Goal: Information Seeking & Learning: Check status

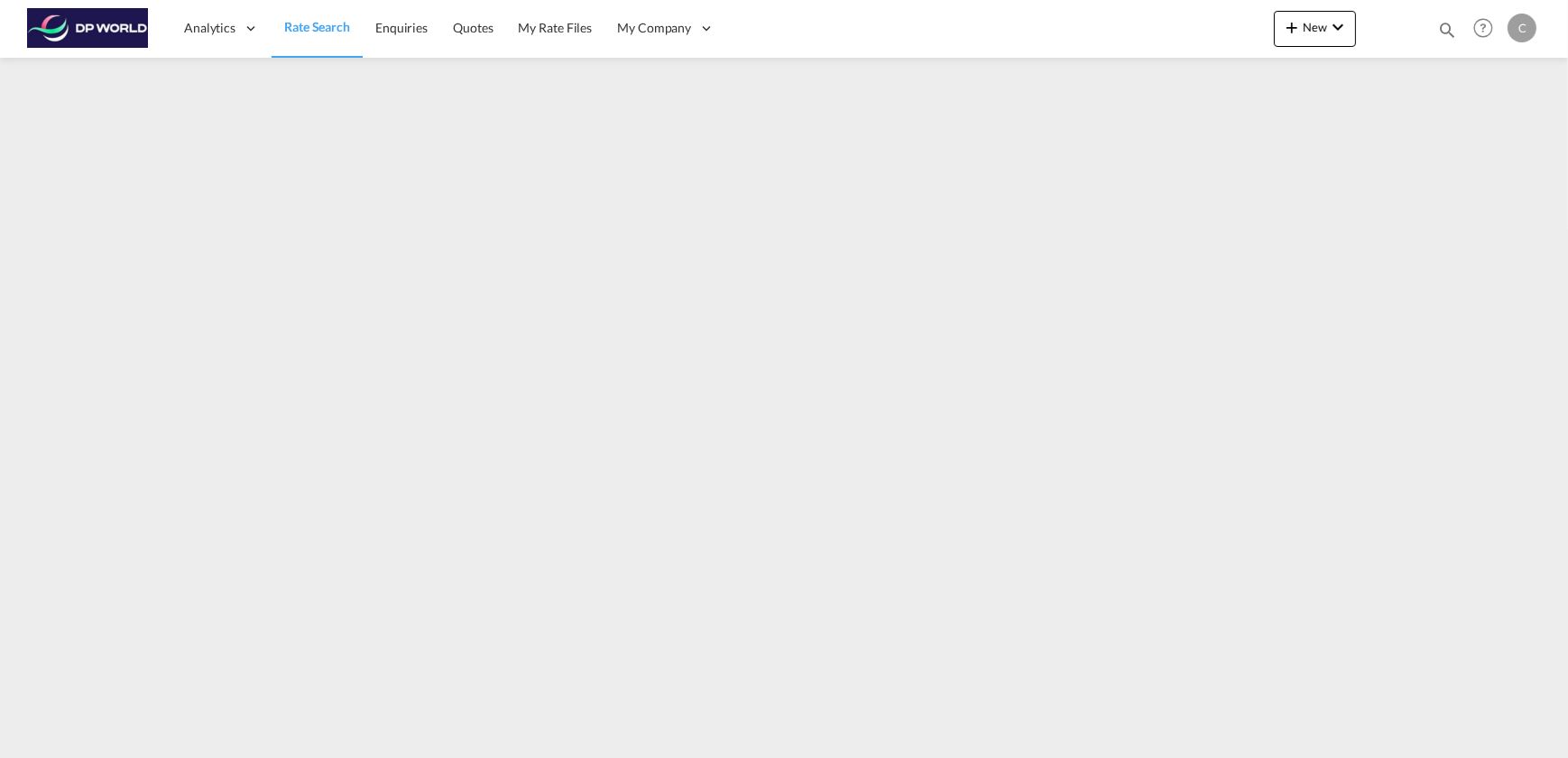
click at [149, 345] on md-content "Analytics Dashboard Rate Search Enquiries Quotes My Rate Files My Company" at bounding box center [784, 379] width 1568 height 758
click at [239, 341] on md-content "Analytics Dashboard Rate Search Enquiries Quotes My Rate Files My Company" at bounding box center [784, 379] width 1568 height 758
click at [792, 29] on div "Analytics Dashboard Rate Search Enquiries Quotes My Rate Files My Company" at bounding box center [784, 28] width 1514 height 56
click at [1406, 27] on div at bounding box center [1391, 29] width 71 height 54
click at [650, 527] on md-content "Analytics Dashboard Rate Search Enquiries Quotes My Rate Files My Company" at bounding box center [784, 379] width 1568 height 758
